Goal: Task Accomplishment & Management: Manage account settings

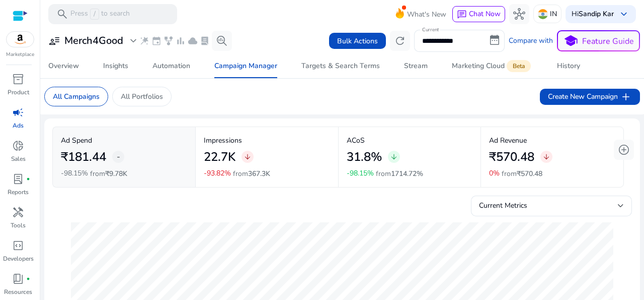
scroll to position [364, 0]
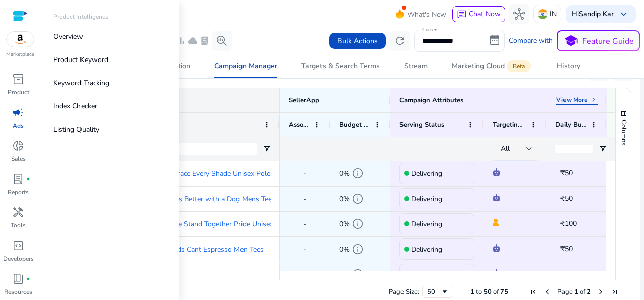
click at [24, 11] on div at bounding box center [20, 16] width 15 height 12
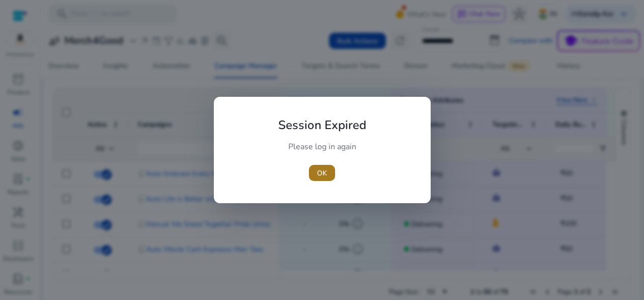
click at [320, 173] on span "OK" at bounding box center [322, 173] width 10 height 11
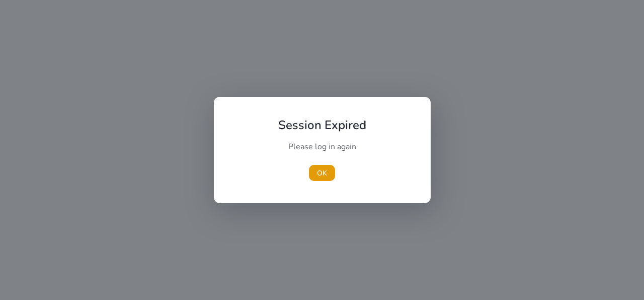
click at [371, 129] on h1 "Session Expired" at bounding box center [322, 124] width 112 height 30
click at [315, 173] on span "button" at bounding box center [322, 173] width 26 height 24
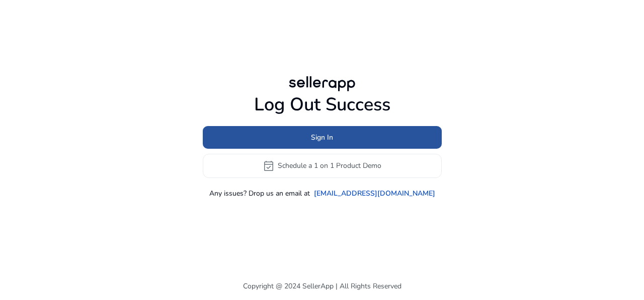
click at [359, 136] on span at bounding box center [322, 137] width 239 height 24
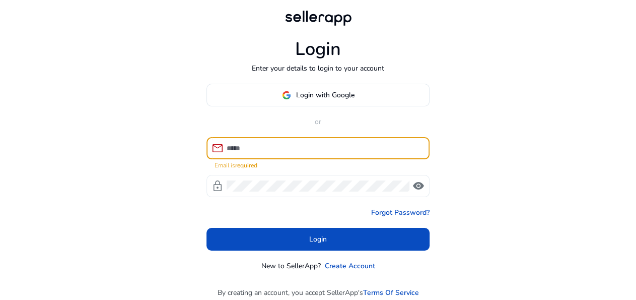
type input "**********"
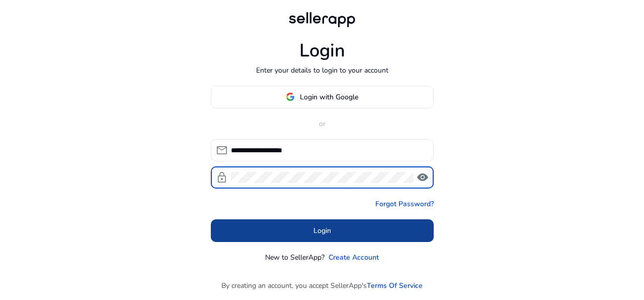
click at [347, 234] on span at bounding box center [322, 230] width 223 height 24
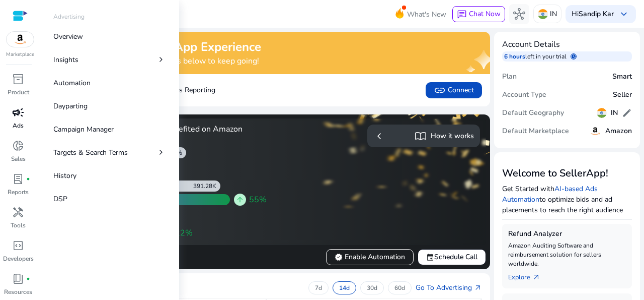
click at [16, 122] on p "Ads" at bounding box center [18, 125] width 11 height 9
